Goal: Task Accomplishment & Management: Manage account settings

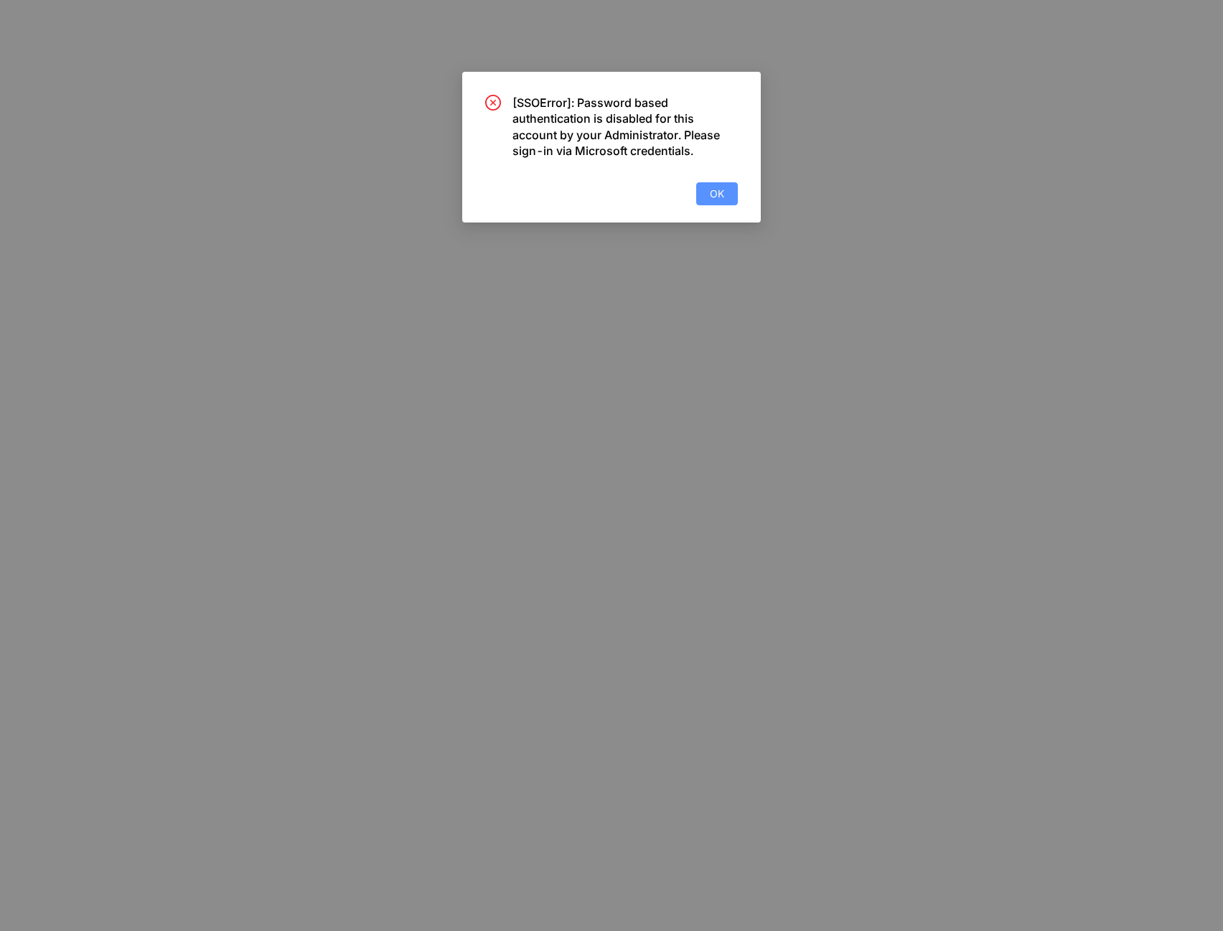
click at [726, 190] on button "OK" at bounding box center [717, 193] width 42 height 23
